Goal: Information Seeking & Learning: Learn about a topic

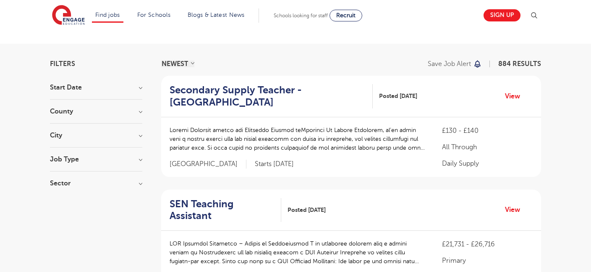
scroll to position [40, 0]
click at [141, 86] on h3 "Start Date" at bounding box center [96, 87] width 92 height 7
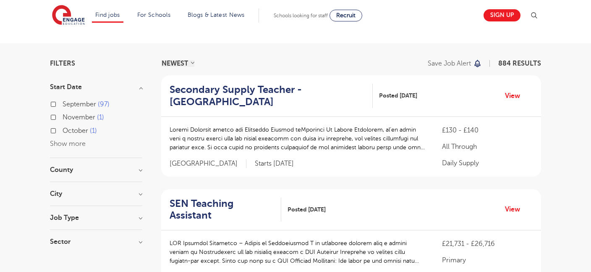
click at [141, 86] on h3 "Start Date" at bounding box center [96, 87] width 92 height 7
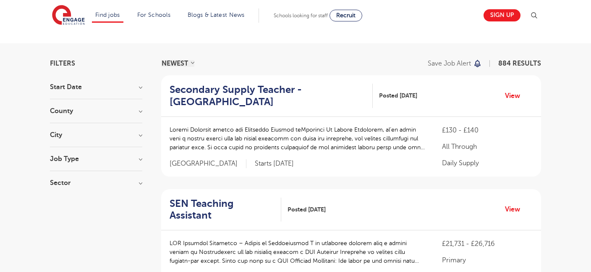
click at [138, 155] on h3 "Job Type" at bounding box center [96, 158] width 92 height 7
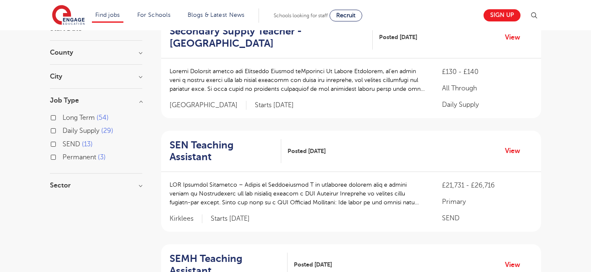
scroll to position [105, 0]
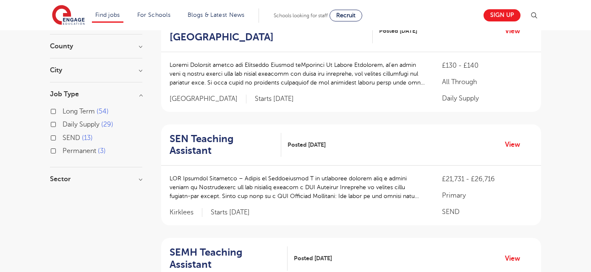
click at [142, 96] on h3 "Job Type" at bounding box center [96, 94] width 92 height 7
click at [139, 120] on h3 "Sector" at bounding box center [96, 118] width 92 height 7
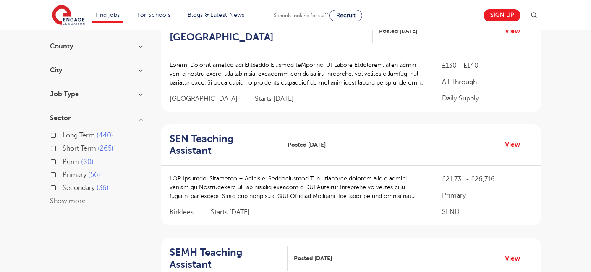
click at [139, 120] on h3 "Sector" at bounding box center [96, 118] width 92 height 7
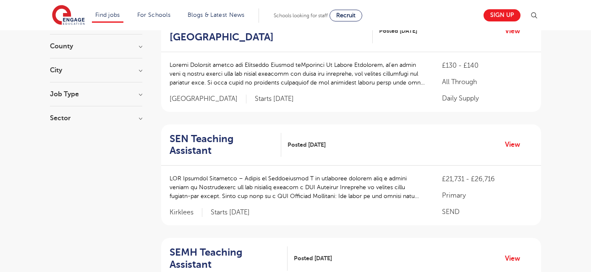
scroll to position [0, 0]
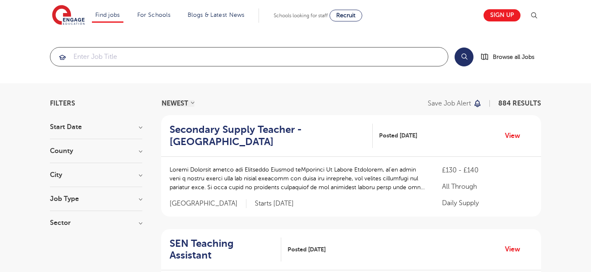
click at [123, 59] on input "search" at bounding box center [249, 56] width 398 height 18
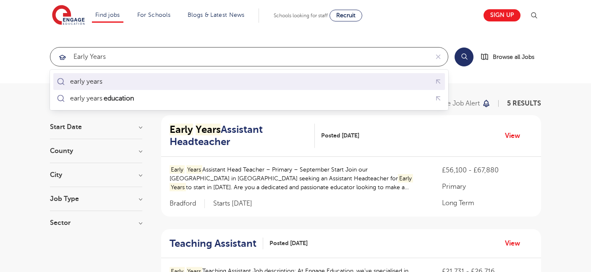
click at [124, 80] on div "early years" at bounding box center [249, 81] width 388 height 13
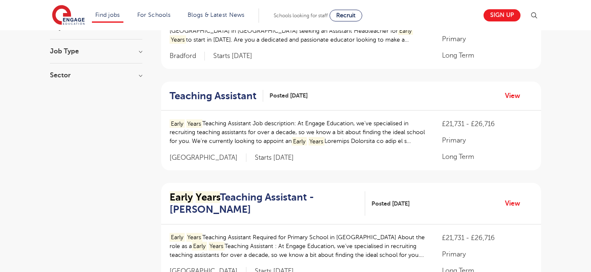
scroll to position [152, 0]
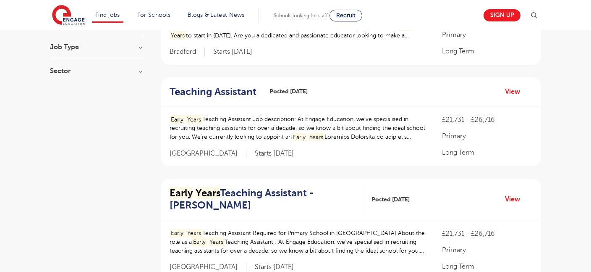
type input "early years"
click at [239, 93] on h2 "Teaching Assistant" at bounding box center [213, 92] width 87 height 12
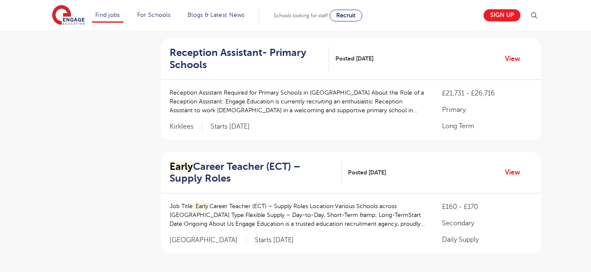
scroll to position [406, 0]
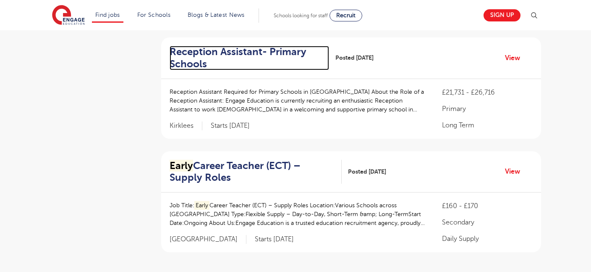
click at [195, 52] on h2 "Reception Assistant- Primary Schools" at bounding box center [246, 58] width 153 height 24
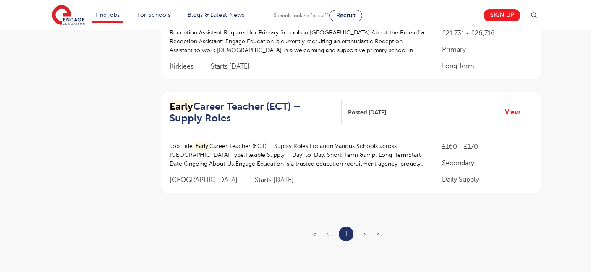
scroll to position [466, 0]
